Goal: Obtain resource: Download file/media

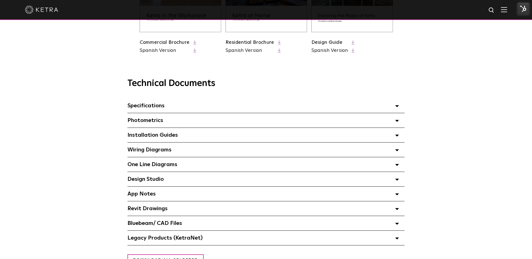
scroll to position [331, 0]
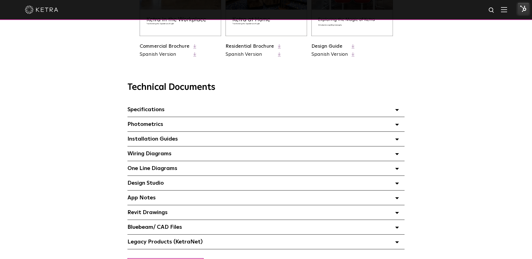
click at [148, 106] on div "Specifications Select checkboxes to use the bulk download option below" at bounding box center [265, 109] width 277 height 14
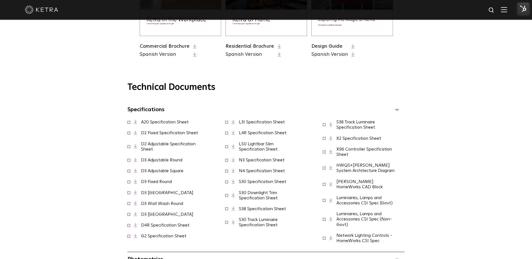
click at [150, 123] on link "A20 Specification Sheet" at bounding box center [165, 122] width 48 height 4
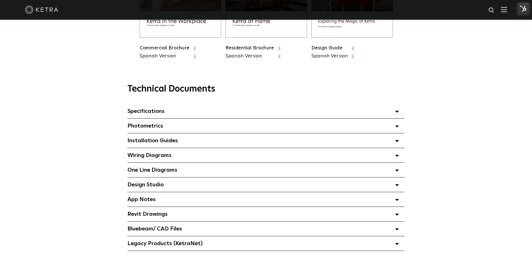
scroll to position [395, 0]
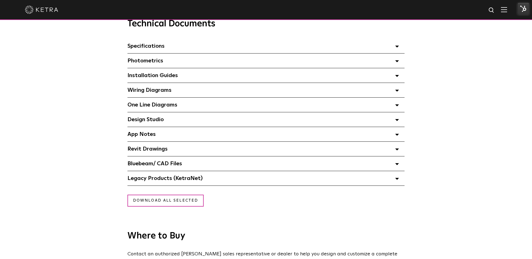
click at [168, 47] on div "Specifications Select checkboxes to use the bulk download option below" at bounding box center [265, 46] width 277 height 14
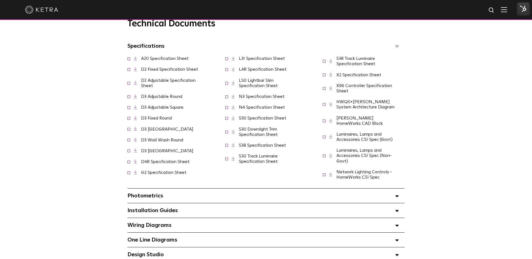
click at [263, 137] on link "S30 Downlight Trim Specification Sheet" at bounding box center [258, 132] width 39 height 10
